Goal: Task Accomplishment & Management: Manage account settings

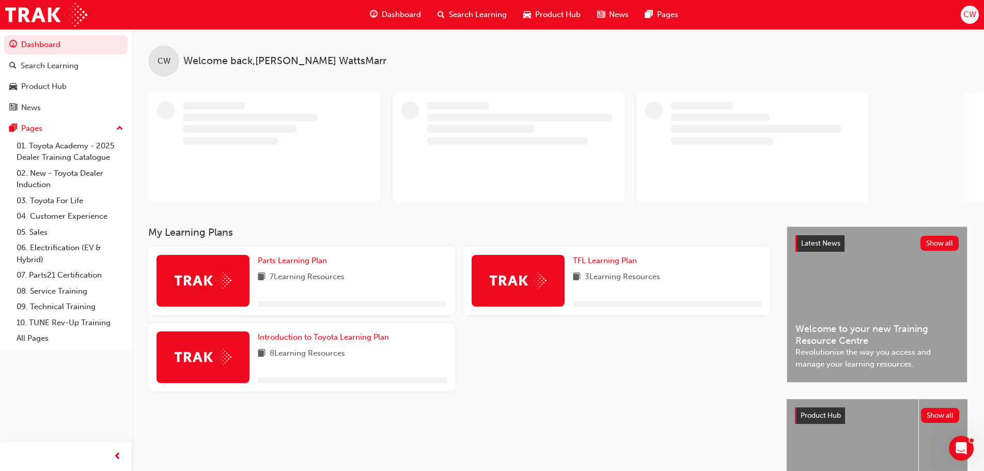
click at [975, 22] on button "CW" at bounding box center [970, 15] width 18 height 18
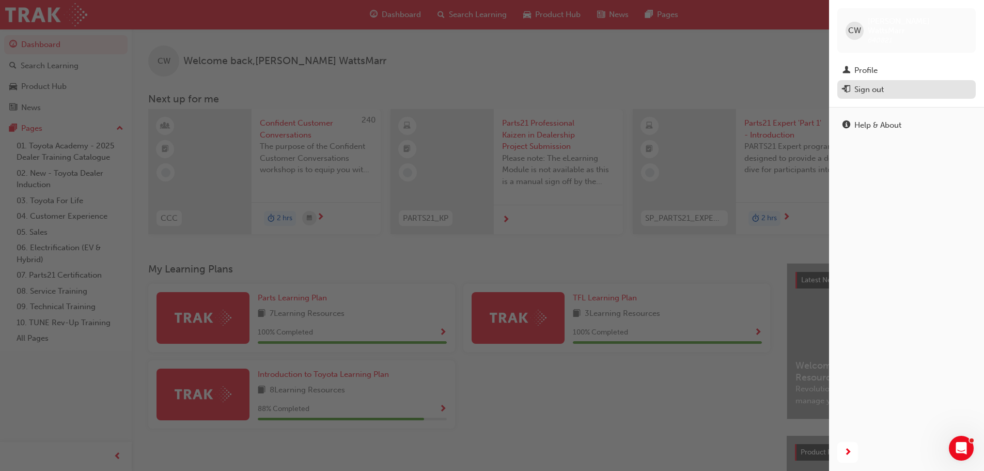
click at [890, 87] on button "Sign out" at bounding box center [906, 89] width 138 height 19
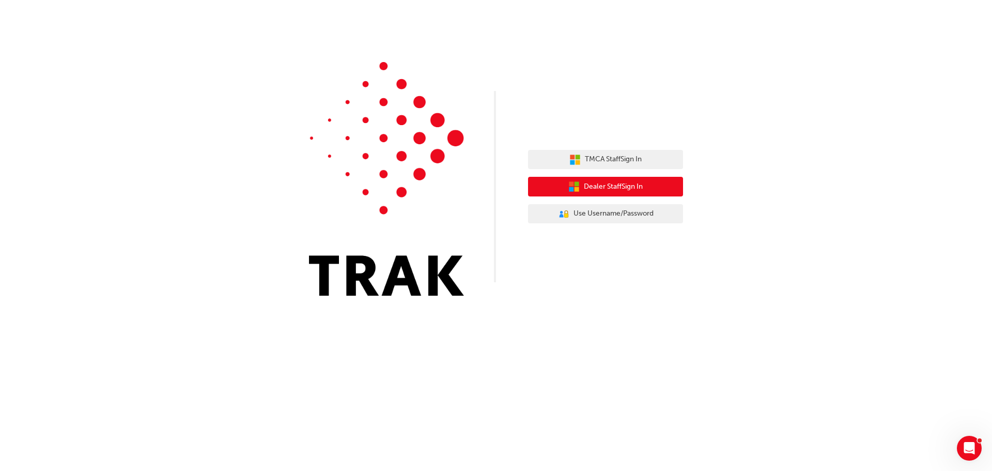
click at [632, 181] on span "Dealer Staff Sign In" at bounding box center [613, 187] width 59 height 12
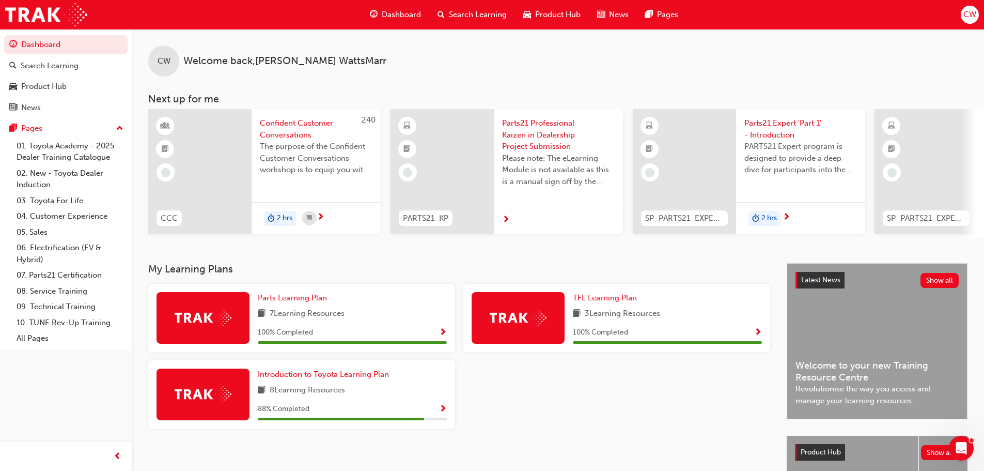
click at [970, 19] on span "CW" at bounding box center [969, 15] width 13 height 12
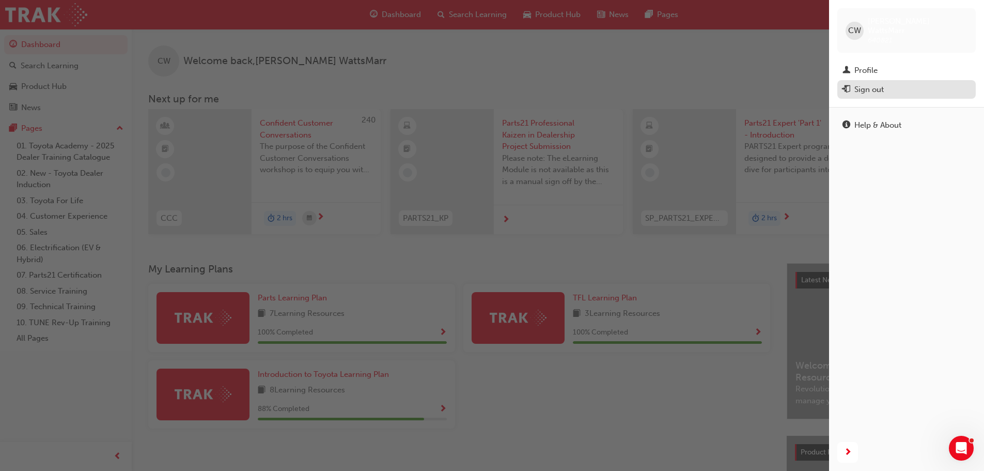
click at [877, 84] on div "Sign out" at bounding box center [868, 90] width 29 height 12
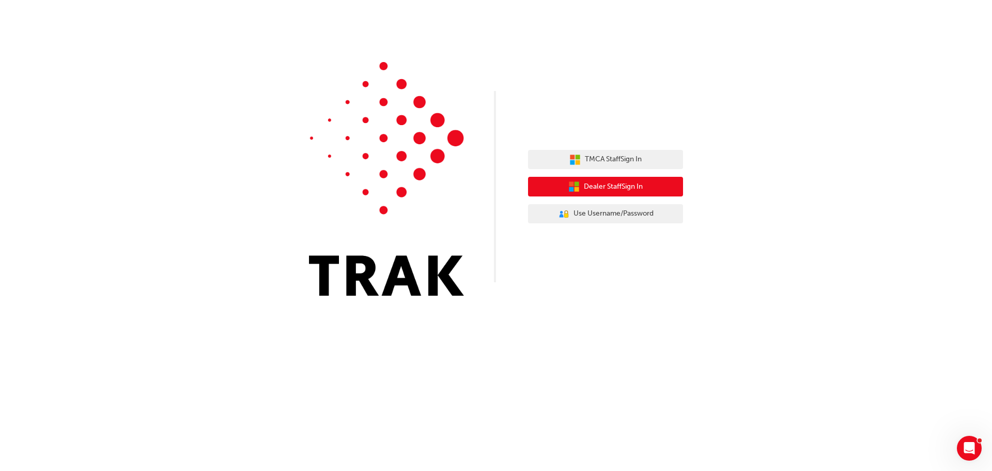
click at [622, 181] on button "Dealer Staff Sign In" at bounding box center [605, 187] width 155 height 20
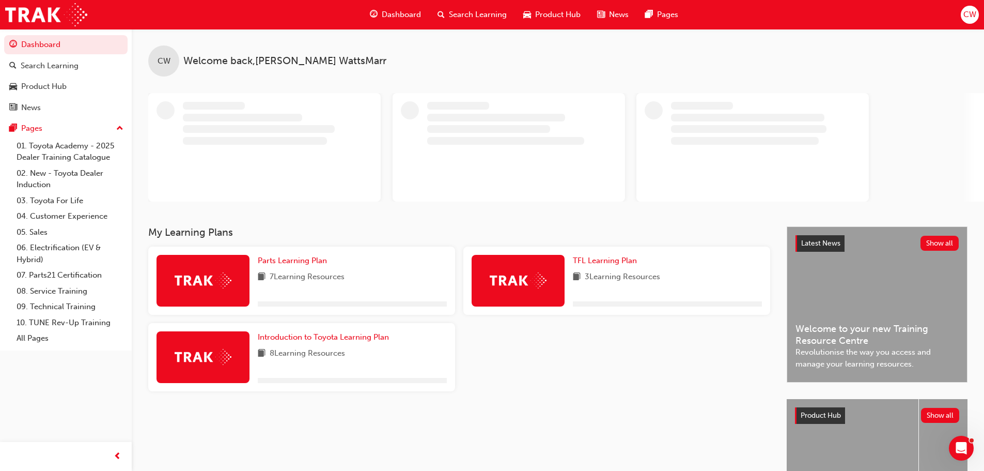
click at [968, 19] on span "CW" at bounding box center [969, 15] width 13 height 12
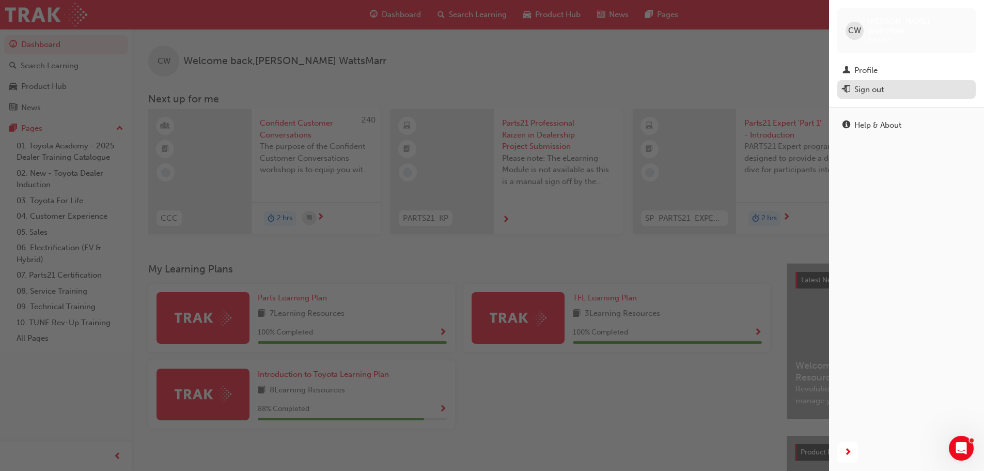
click at [864, 80] on button "Sign out" at bounding box center [906, 89] width 138 height 19
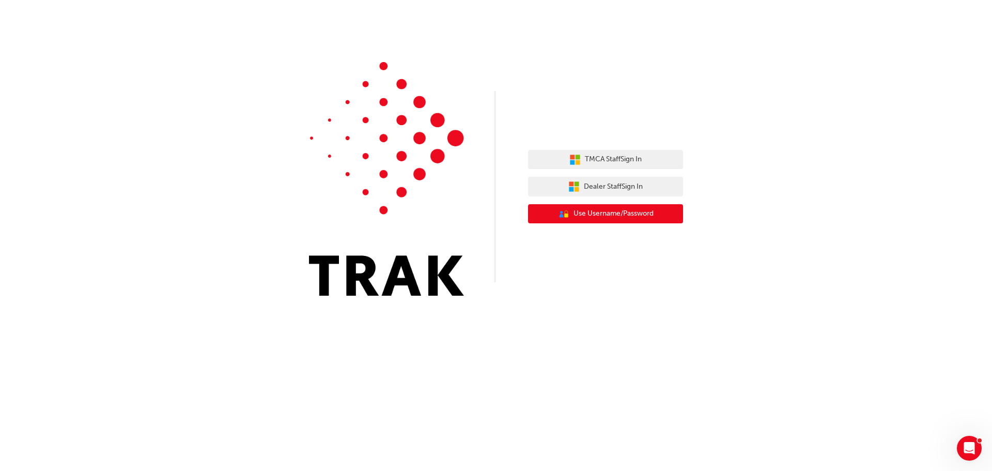
click at [595, 211] on span "Use Username/Password" at bounding box center [613, 214] width 80 height 12
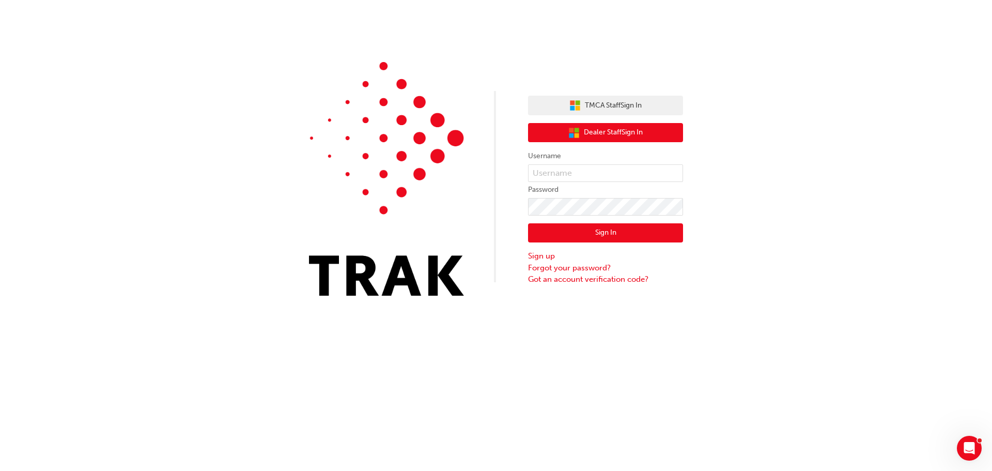
click at [618, 139] on button "Dealer Staff Sign In" at bounding box center [605, 133] width 155 height 20
